Goal: Task Accomplishment & Management: Manage account settings

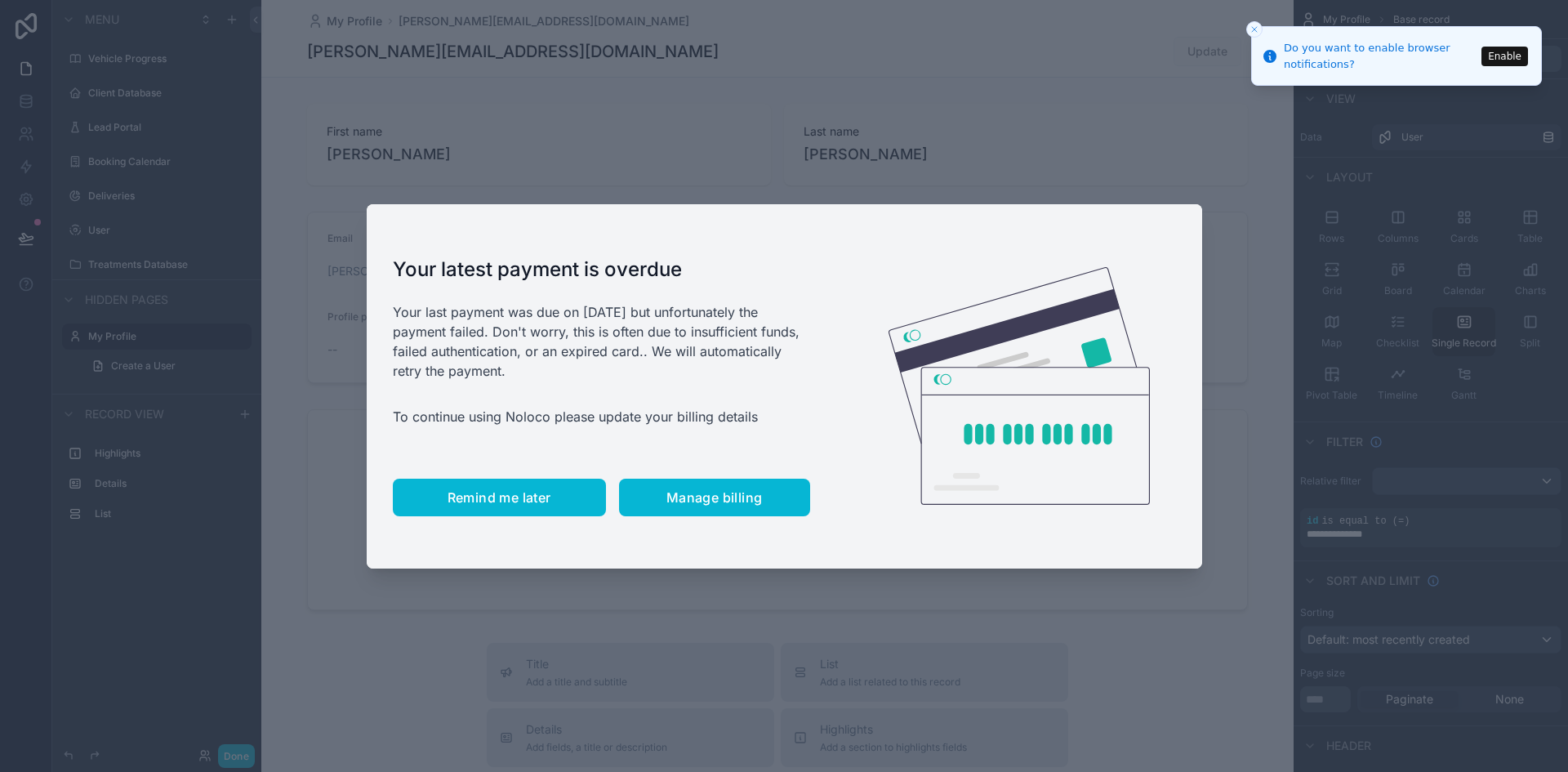
click at [542, 495] on span "Remind me later" at bounding box center [499, 498] width 104 height 17
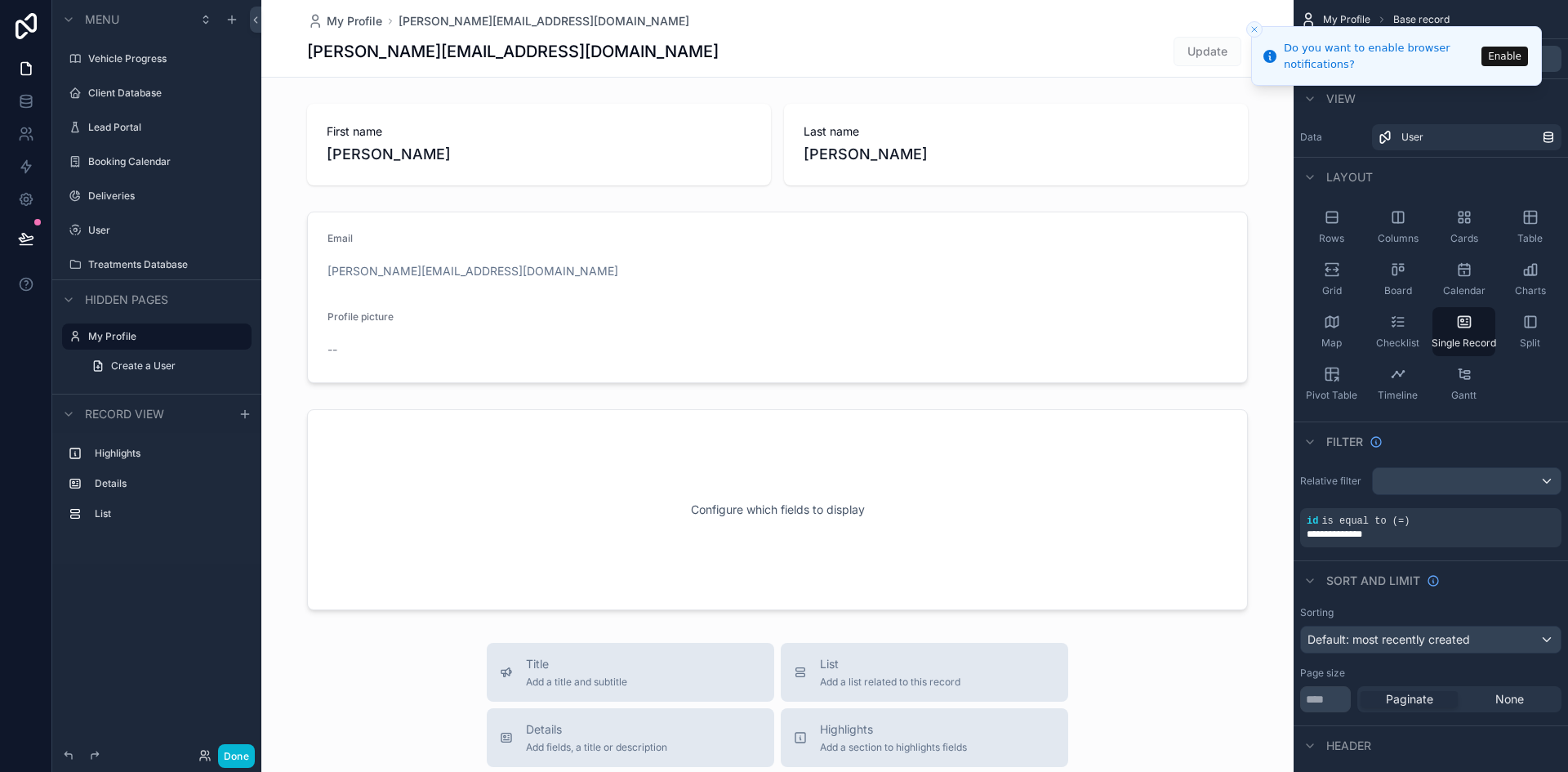
drag, startPoint x: 778, startPoint y: 151, endPoint x: 357, endPoint y: 152, distance: 421.0
click at [357, 152] on div "scrollable content" at bounding box center [778, 677] width 1032 height 1355
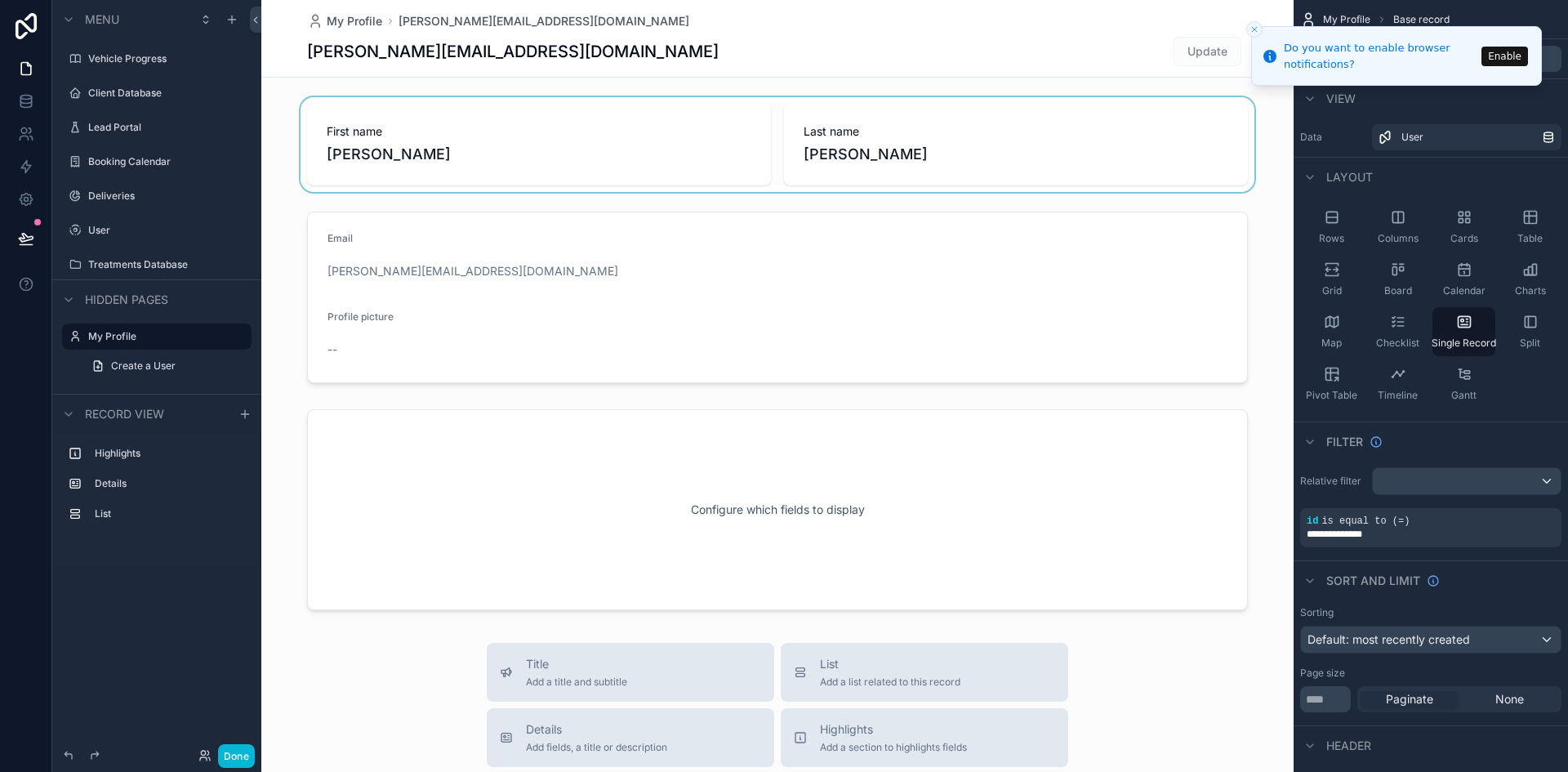
drag, startPoint x: 332, startPoint y: 153, endPoint x: 938, endPoint y: 149, distance: 606.0
click at [938, 148] on div "scrollable content" at bounding box center [778, 145] width 1032 height 95
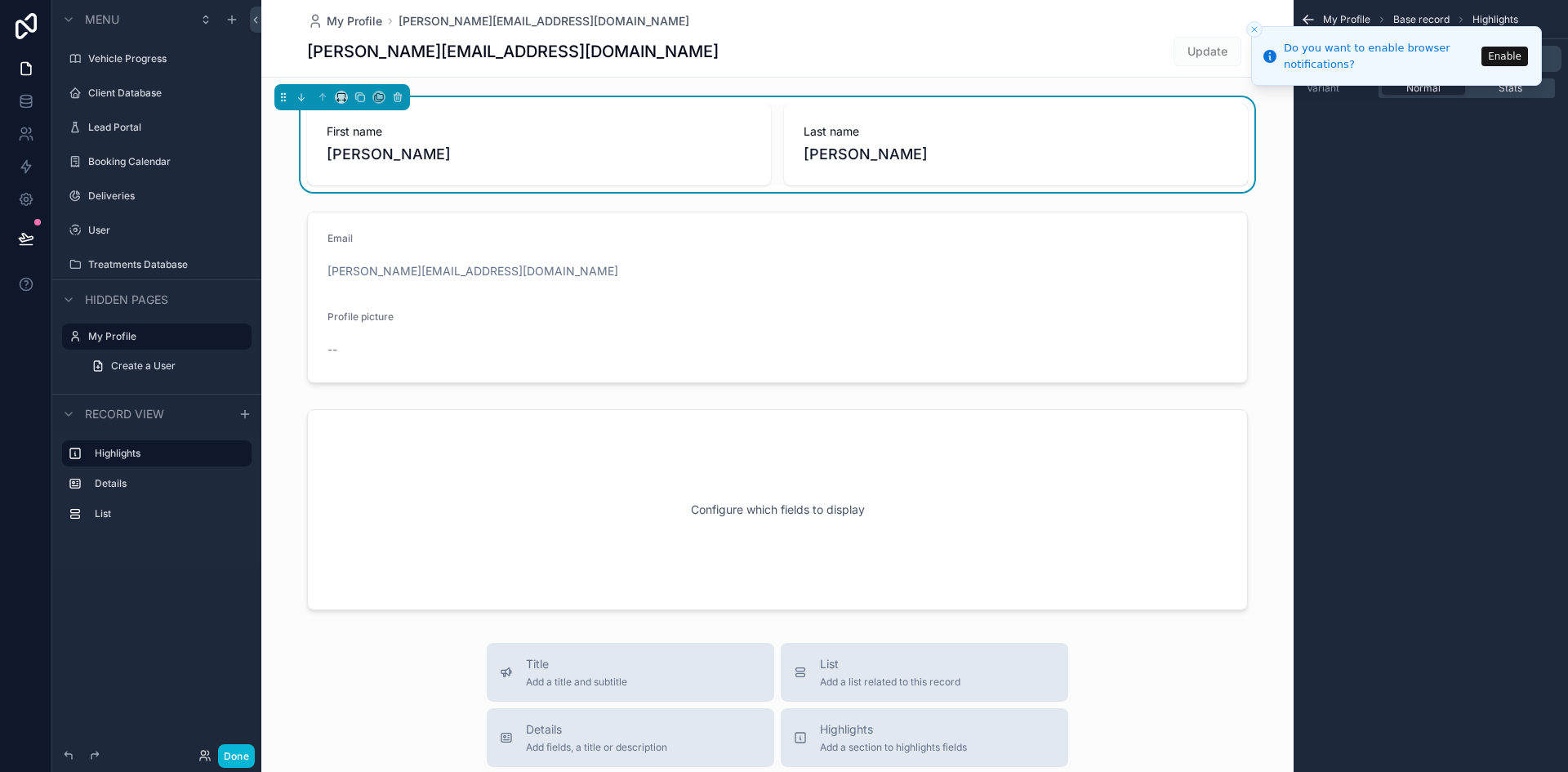
click at [1316, 361] on div "My Profile Base record Highlights Options Fields Visibility Variant Normal Stats" at bounding box center [1431, 386] width 274 height 772
click at [1455, 301] on div "My Profile Base record Highlights Options Fields Visibility Variant Normal Stats" at bounding box center [1431, 386] width 274 height 772
click at [1457, 299] on div "My Profile Base record Highlights Options Fields Visibility Variant Normal Stats" at bounding box center [1431, 386] width 274 height 772
click at [1503, 65] on button "Enable" at bounding box center [1505, 56] width 46 height 19
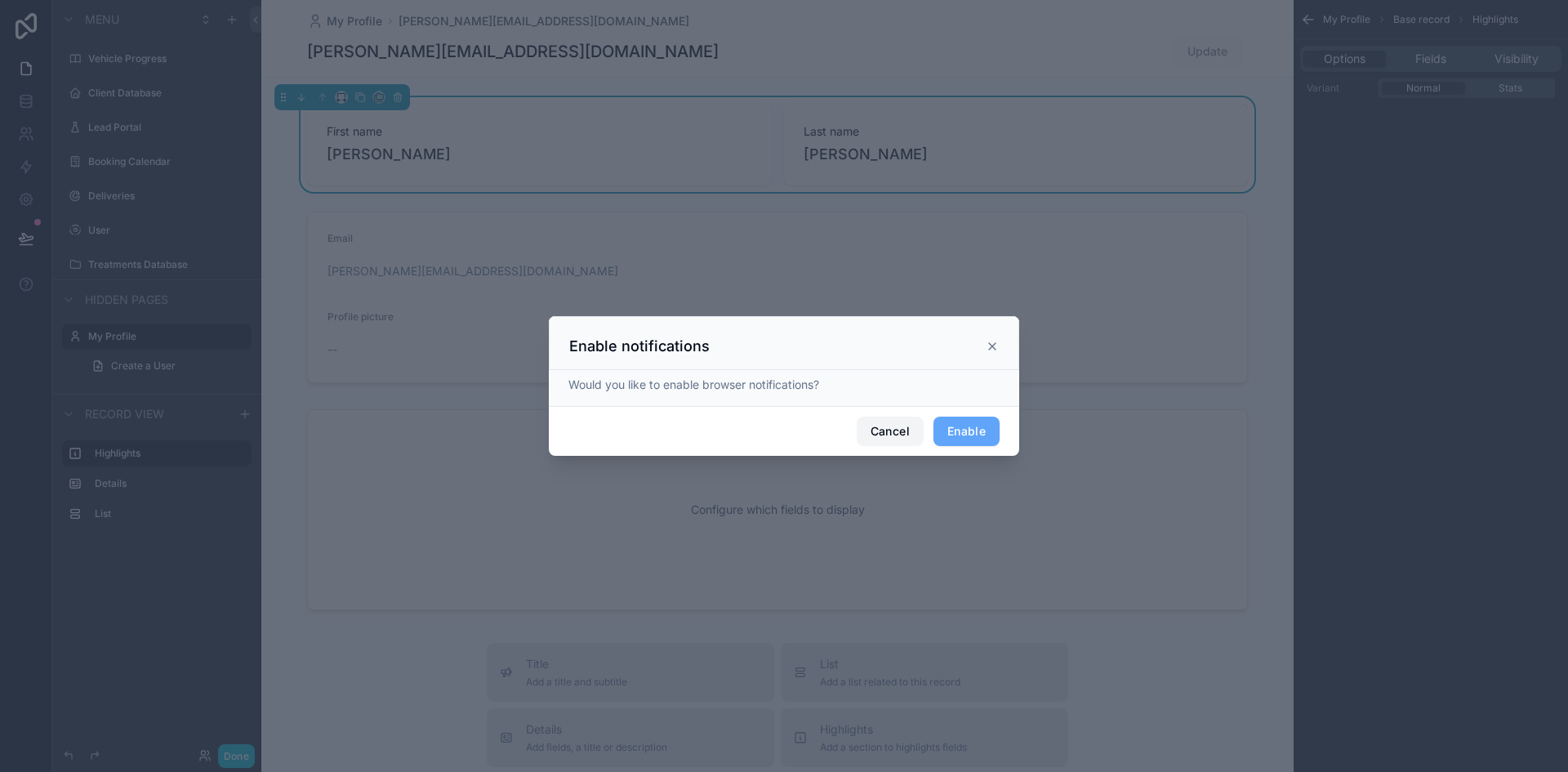
click at [913, 437] on button "Cancel" at bounding box center [891, 432] width 67 height 30
